Goal: Information Seeking & Learning: Learn about a topic

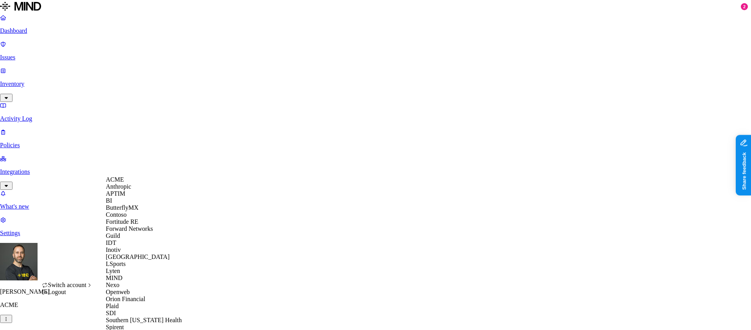
scroll to position [247, 0]
click at [142, 317] on span "Southern [US_STATE] Health" at bounding box center [144, 320] width 76 height 7
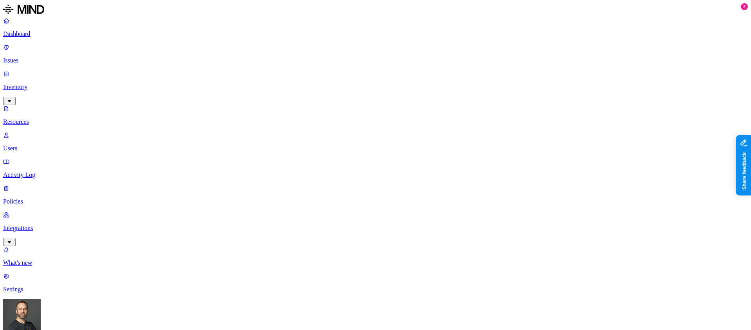
click at [68, 35] on p "Dashboard" at bounding box center [375, 33] width 744 height 7
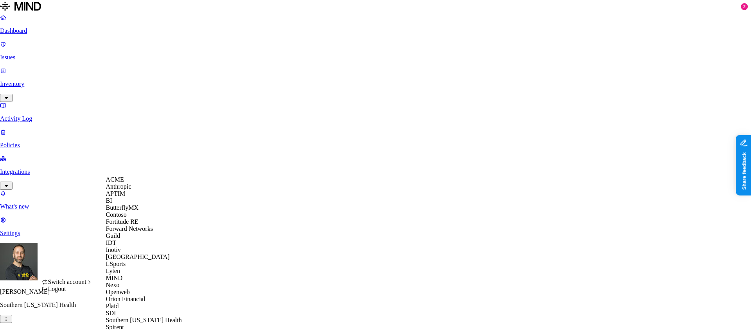
click at [134, 197] on div "APTIM" at bounding box center [144, 193] width 76 height 7
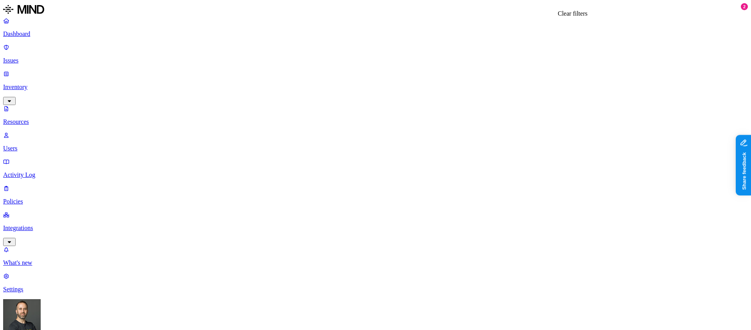
click at [56, 34] on p "Dashboard" at bounding box center [375, 33] width 744 height 7
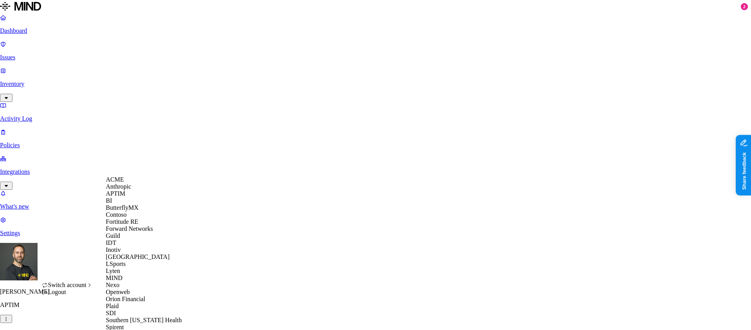
scroll to position [247, 0]
click at [120, 324] on div "Spirent" at bounding box center [144, 327] width 76 height 7
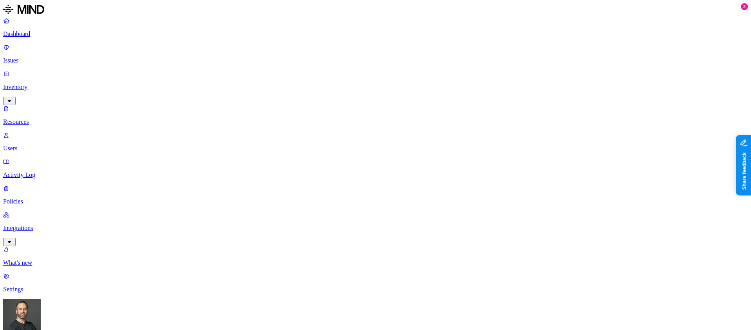
click at [440, 54] on div "Last 7 days" at bounding box center [473, 50] width 76 height 7
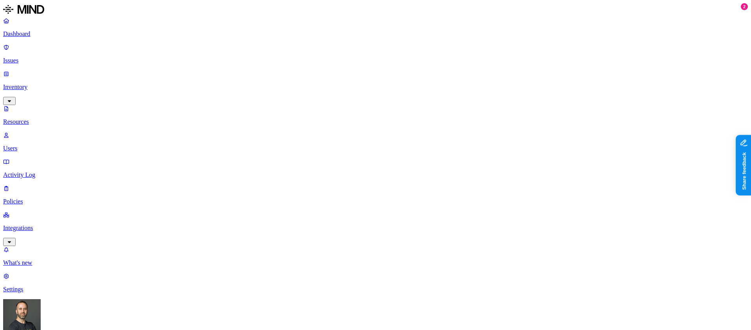
click at [40, 35] on p "Dashboard" at bounding box center [375, 33] width 744 height 7
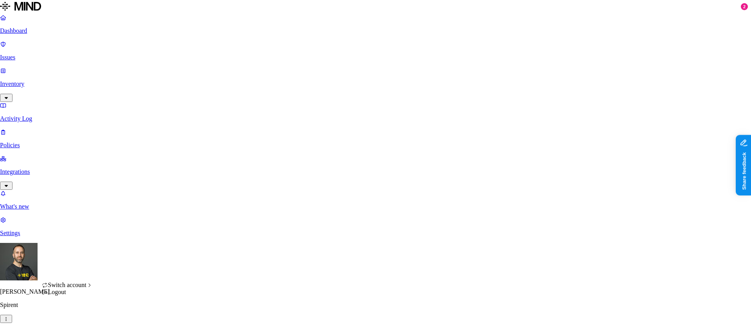
click at [72, 296] on div "Logout" at bounding box center [67, 292] width 51 height 7
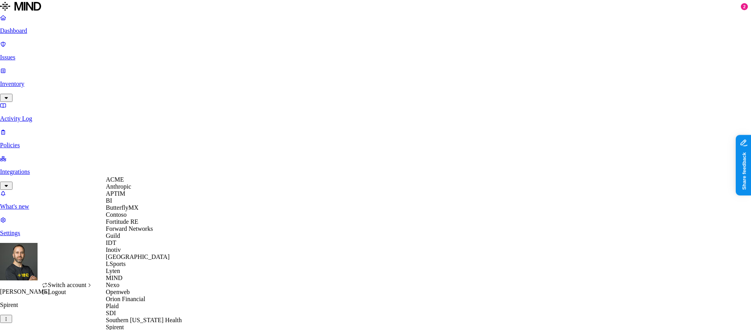
scroll to position [247, 0]
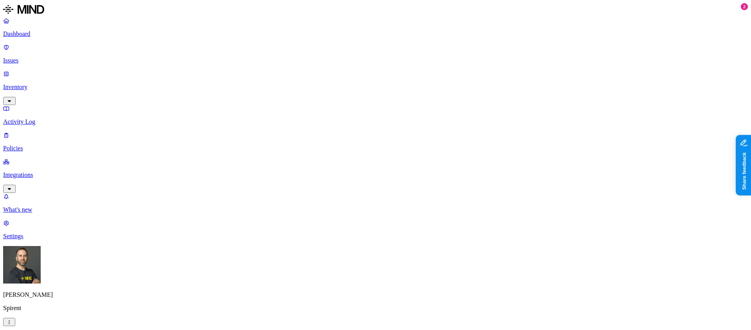
scroll to position [0, 0]
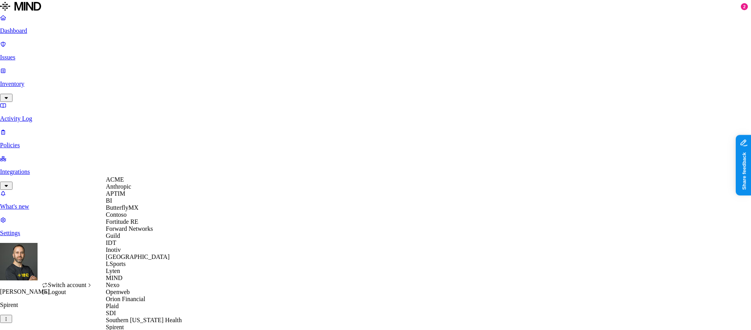
scroll to position [247, 0]
